Goal: Task Accomplishment & Management: Use online tool/utility

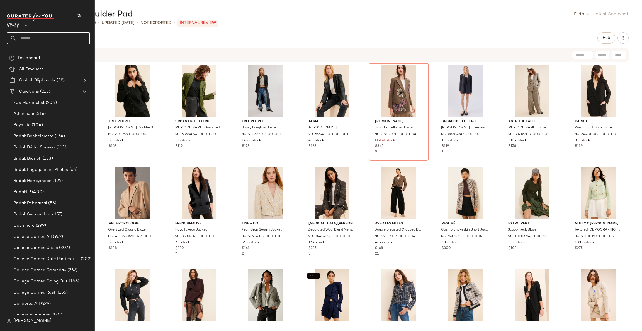
click at [38, 34] on input "text" at bounding box center [53, 38] width 73 height 12
type input "*******"
click at [27, 38] on input "text" at bounding box center [53, 38] width 73 height 12
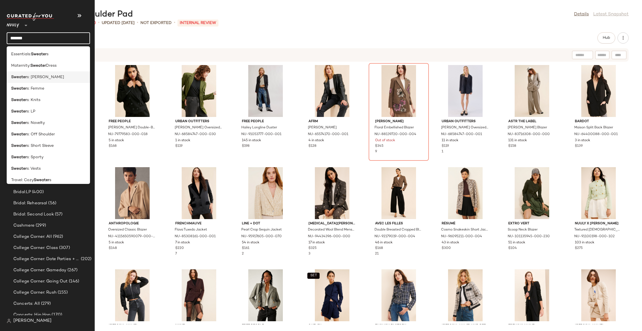
type input "*******"
click at [30, 77] on span "s: [PERSON_NAME]" at bounding box center [45, 77] width 37 height 6
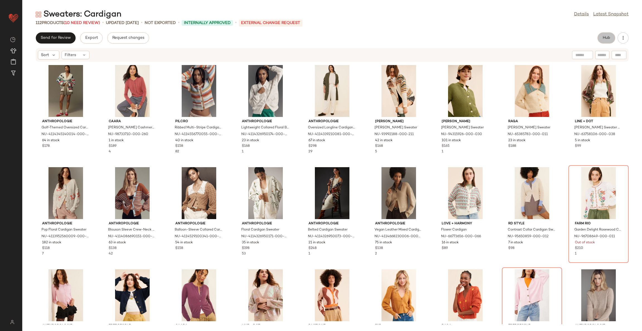
click at [608, 37] on span "Hub" at bounding box center [607, 38] width 8 height 4
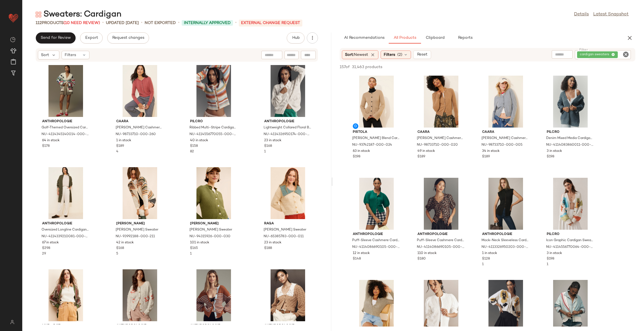
click at [627, 53] on icon "Clear Filter" at bounding box center [626, 54] width 7 height 7
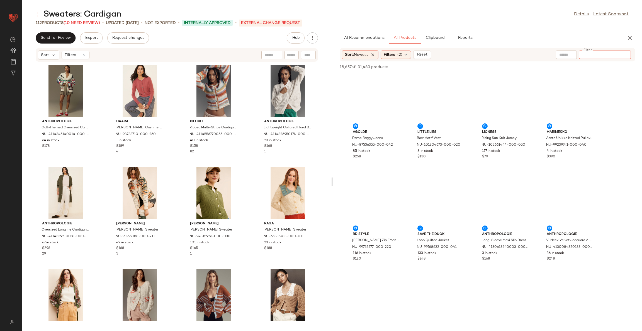
paste input "********"
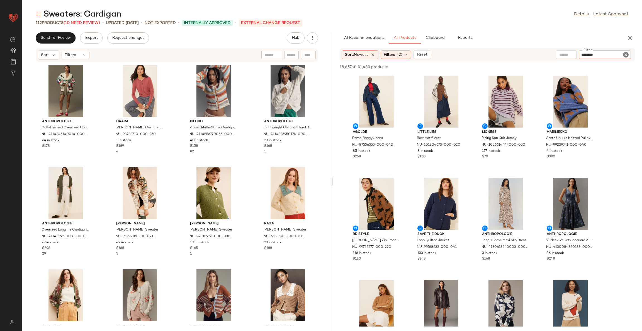
type input "********"
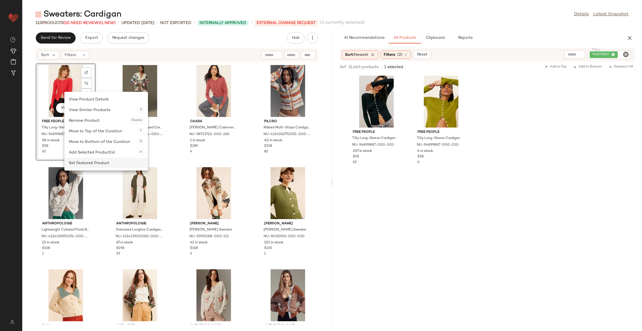
click at [83, 159] on div "Set Featured Product" at bounding box center [106, 163] width 75 height 11
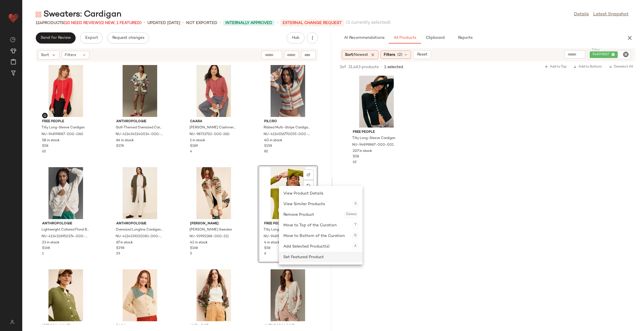
click at [299, 255] on div "Set Featured Product" at bounding box center [321, 256] width 75 height 11
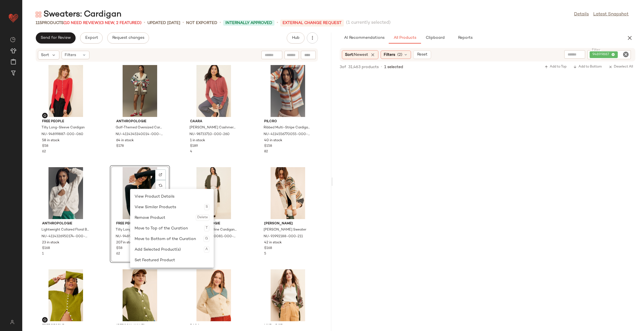
click at [153, 259] on div "Set Featured Product" at bounding box center [172, 260] width 75 height 11
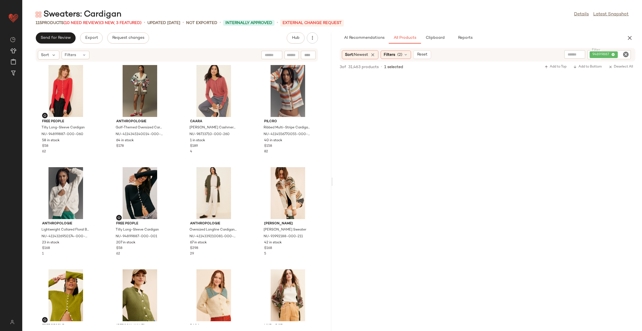
click at [627, 53] on icon "Clear Filter" at bounding box center [626, 54] width 7 height 7
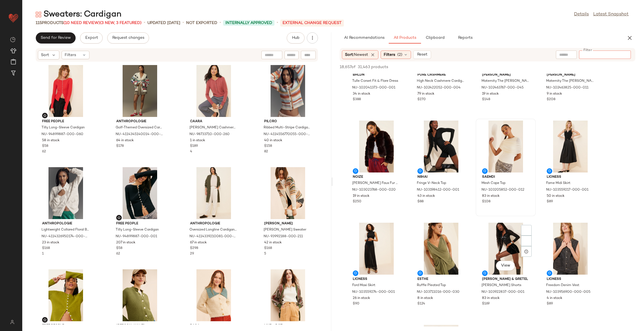
scroll to position [2258, 0]
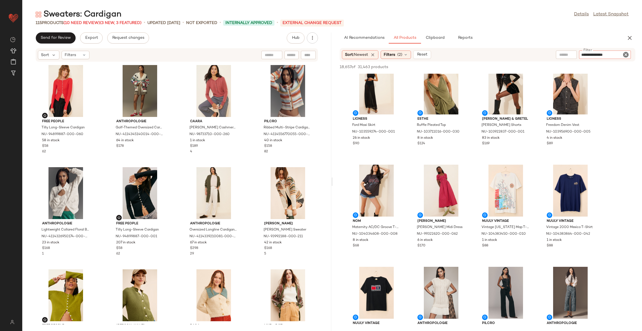
type input "**********"
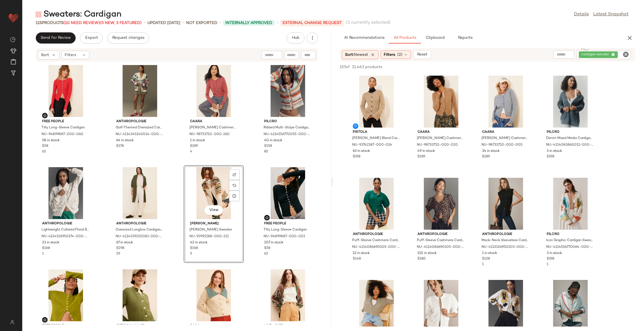
click at [244, 168] on div "Free People Tilly Long-Sleeve Cardigan NU-94899887-000-060 58 in stock $58 62 A…" at bounding box center [176, 193] width 309 height 262
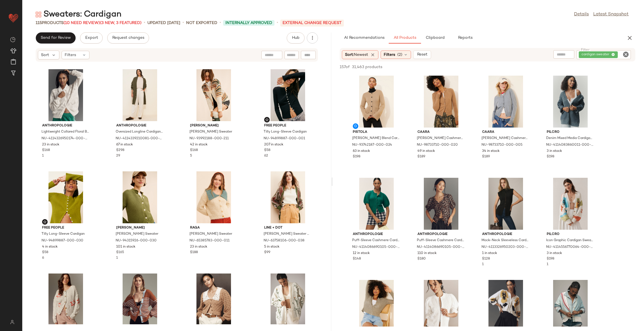
scroll to position [88, 0]
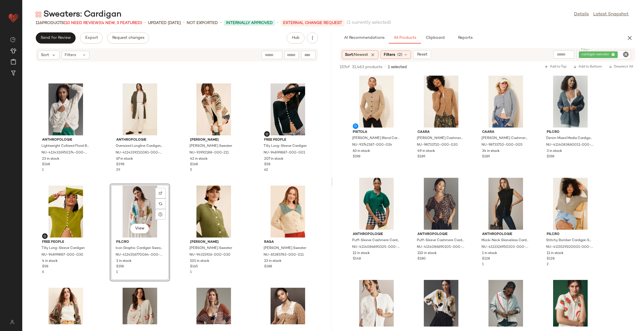
click at [248, 185] on div "Anthropologie Lightweight Collared Floral Burnout Cardigan Sweater NU-411432695…" at bounding box center [176, 193] width 309 height 262
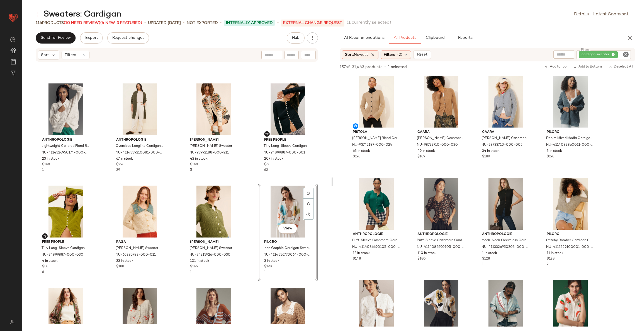
click at [250, 187] on div "Anthropologie Lightweight Collared Floral Burnout Cardigan Sweater NU-411432695…" at bounding box center [176, 193] width 309 height 262
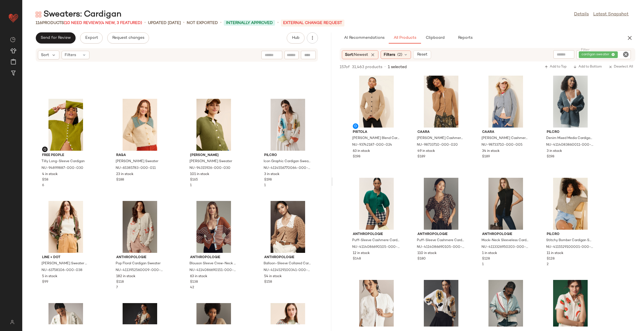
scroll to position [172, 0]
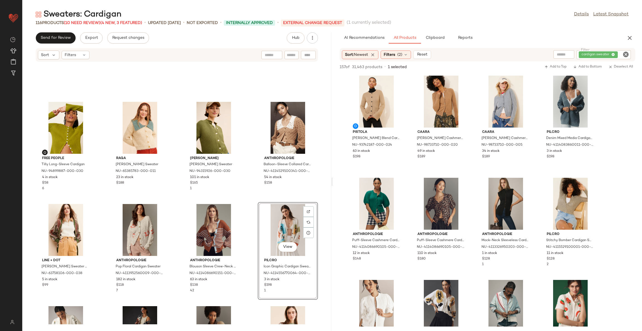
click at [248, 227] on div "Free People Tilly Long-Sleeve Cardigan NU-94899887-000-030 4 in stock $58 6 Rag…" at bounding box center [176, 193] width 309 height 262
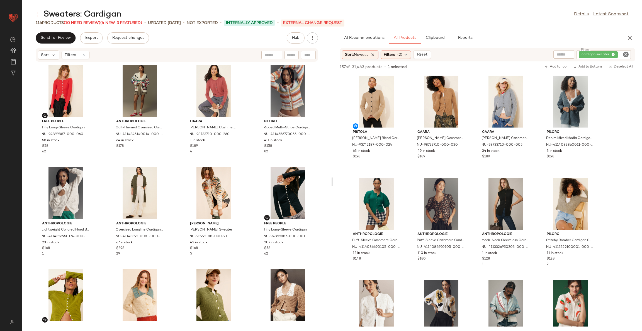
click at [625, 54] on icon "Clear Filter" at bounding box center [626, 54] width 7 height 7
click at [629, 38] on icon "button" at bounding box center [630, 38] width 7 height 7
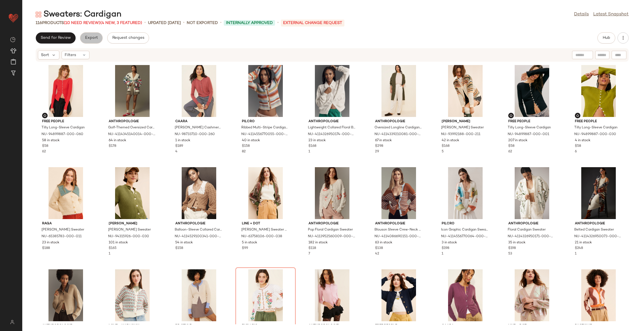
click at [91, 38] on span "Export" at bounding box center [91, 38] width 13 height 4
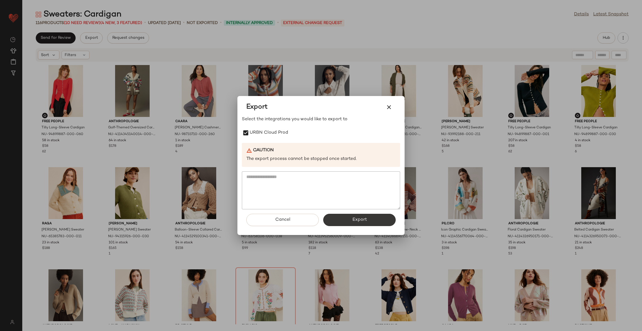
click at [338, 219] on button "Export" at bounding box center [359, 220] width 72 height 12
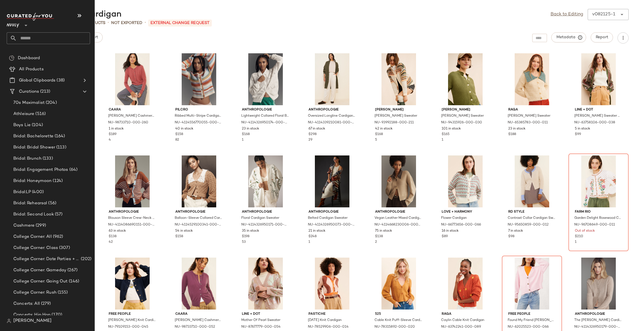
click at [31, 39] on input "text" at bounding box center [53, 38] width 73 height 12
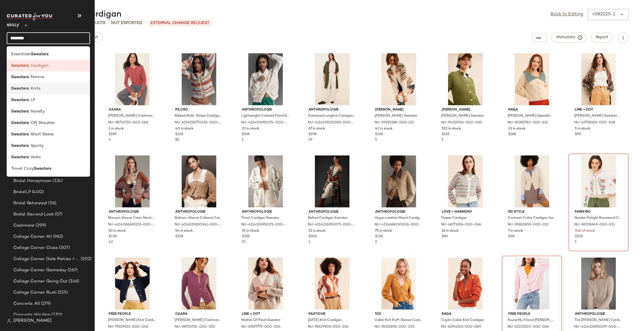
type input "********"
click at [35, 88] on span ": Knits" at bounding box center [35, 89] width 12 height 6
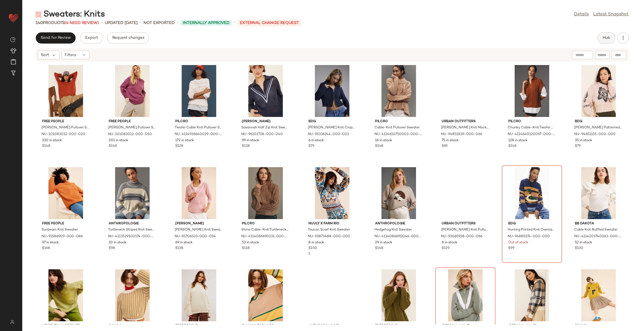
click at [608, 37] on span "Hub" at bounding box center [607, 38] width 8 height 4
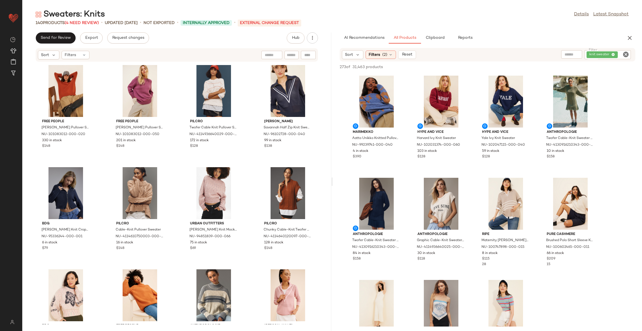
drag, startPoint x: 627, startPoint y: 53, endPoint x: 608, endPoint y: 54, distance: 19.0
click at [627, 52] on icon "Clear Filter" at bounding box center [626, 54] width 7 height 7
paste input "*********"
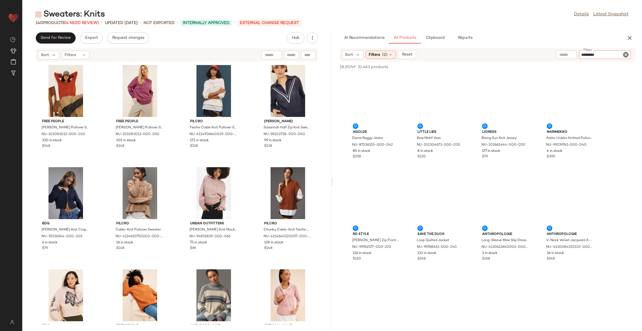
type input "*********"
drag, startPoint x: 536, startPoint y: 154, endPoint x: 537, endPoint y: 150, distance: 3.9
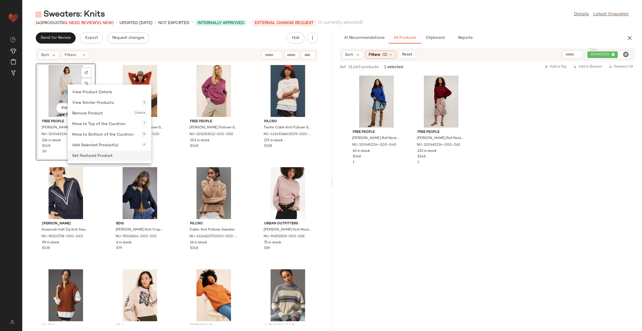
click at [89, 154] on div "Set Featured Product" at bounding box center [109, 155] width 75 height 11
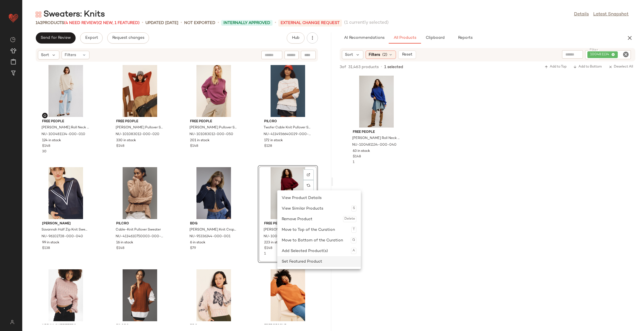
click at [294, 258] on div "Set Featured Product" at bounding box center [319, 261] width 75 height 11
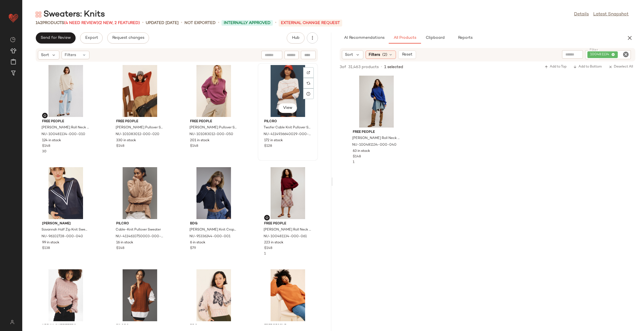
scroll to position [42, 0]
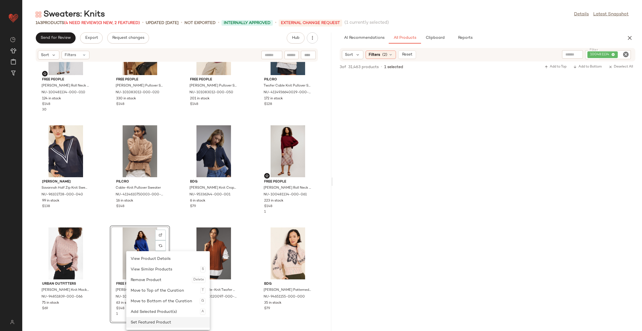
click at [158, 318] on div "Set Featured Product" at bounding box center [168, 322] width 75 height 11
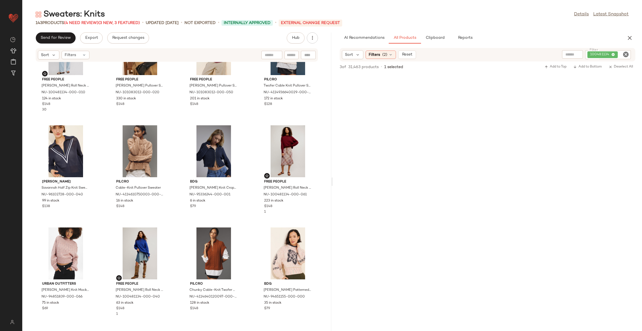
click at [253, 227] on div "Free People [PERSON_NAME] Roll Neck Sweater NU-100481134-000-010 124 in stock $…" at bounding box center [176, 193] width 309 height 262
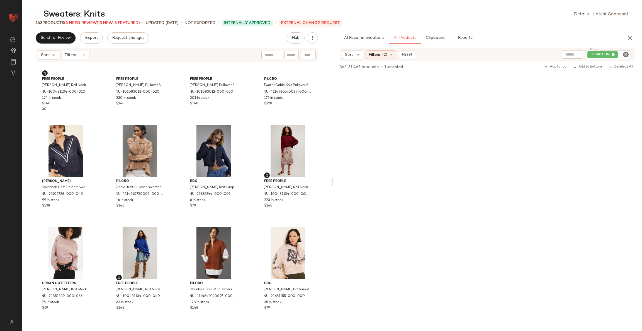
scroll to position [42, 0]
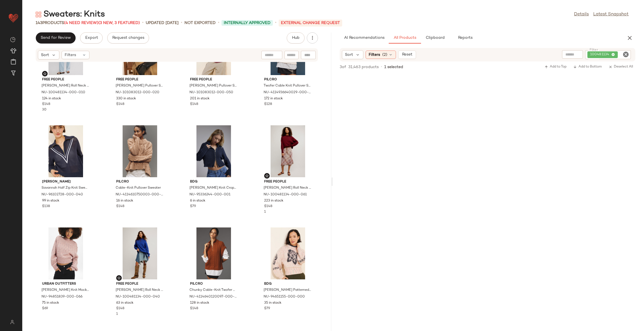
click at [628, 55] on icon "Clear Filter" at bounding box center [626, 54] width 7 height 7
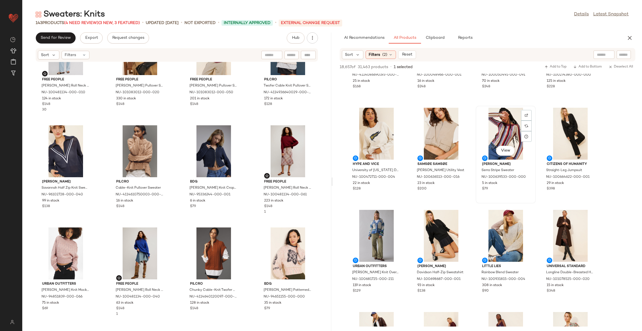
scroll to position [418, 0]
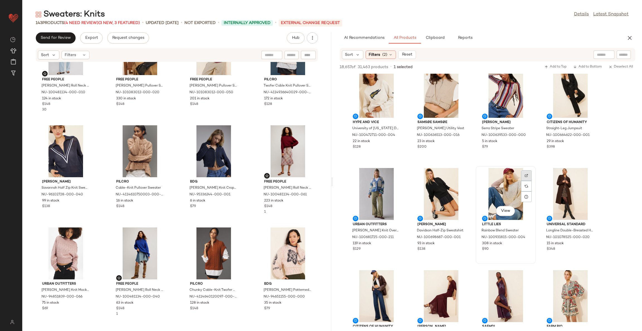
click at [527, 181] on div at bounding box center [526, 186] width 11 height 11
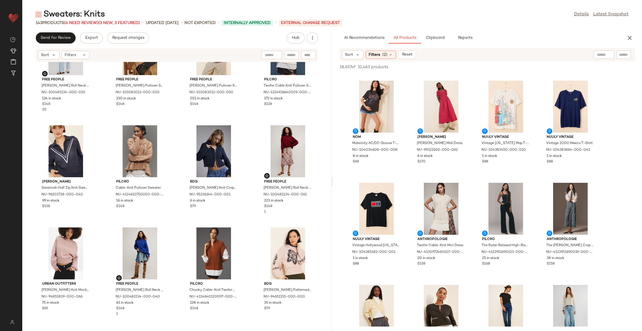
scroll to position [2509, 0]
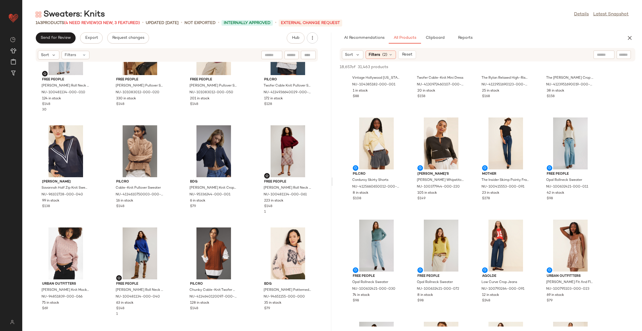
click at [620, 56] on input "text" at bounding box center [624, 55] width 10 height 6
type input "**********"
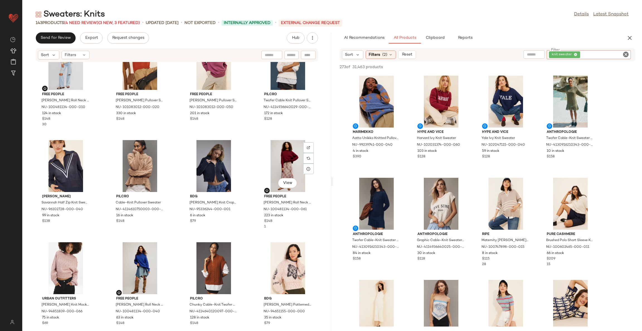
scroll to position [42, 0]
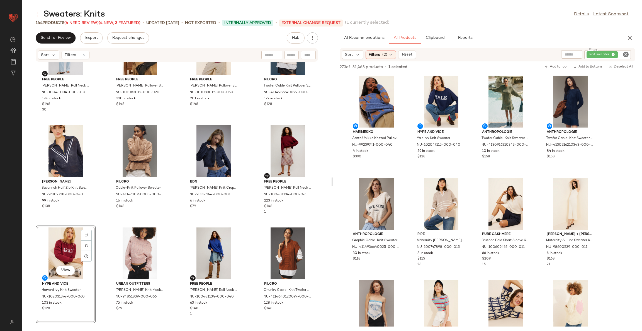
click at [253, 226] on div "Free People [PERSON_NAME] Roll Neck Sweater NU-100481134-000-010 124 in stock $…" at bounding box center [176, 193] width 309 height 262
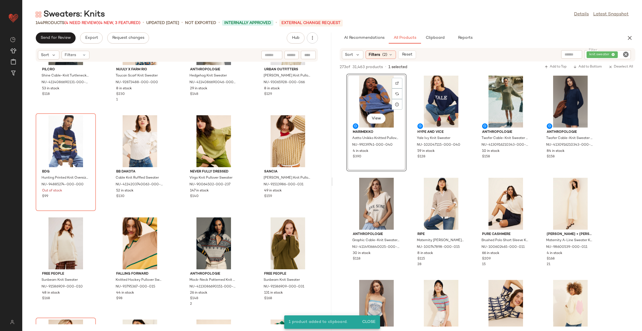
scroll to position [423, 0]
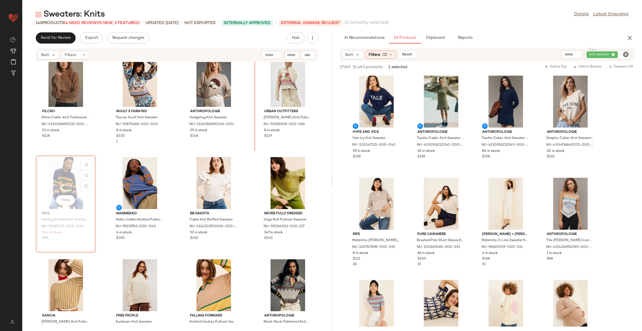
scroll to position [421, 0]
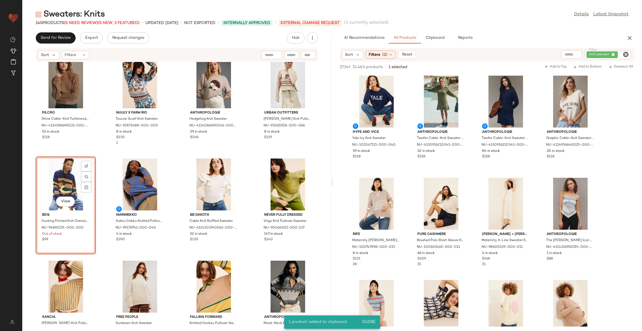
click at [69, 176] on div "View" at bounding box center [66, 184] width 56 height 52
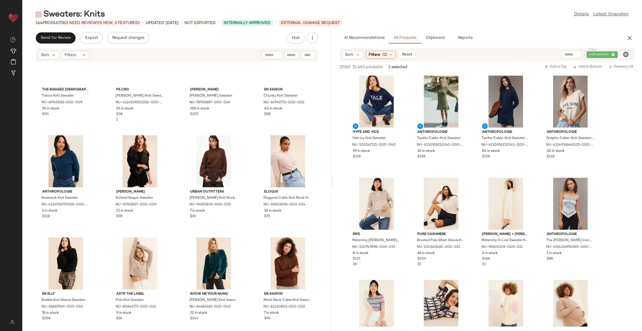
scroll to position [2994, 0]
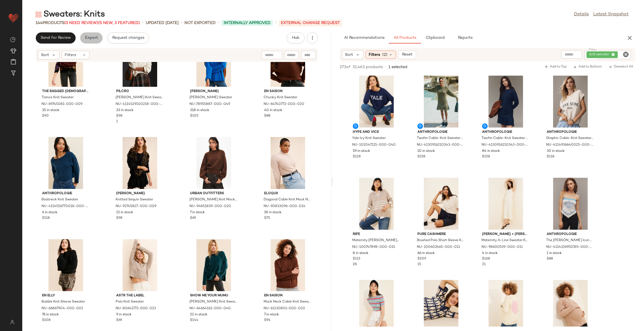
click at [89, 37] on span "Export" at bounding box center [91, 38] width 13 height 4
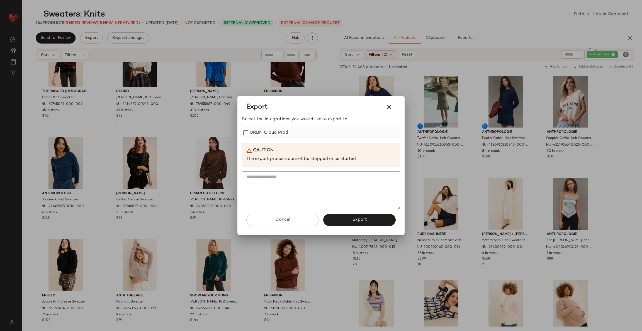
click at [257, 133] on label "URBN Cloud Prod" at bounding box center [269, 132] width 38 height 11
click at [351, 219] on button "Export" at bounding box center [359, 220] width 72 height 12
